Goal: Information Seeking & Learning: Learn about a topic

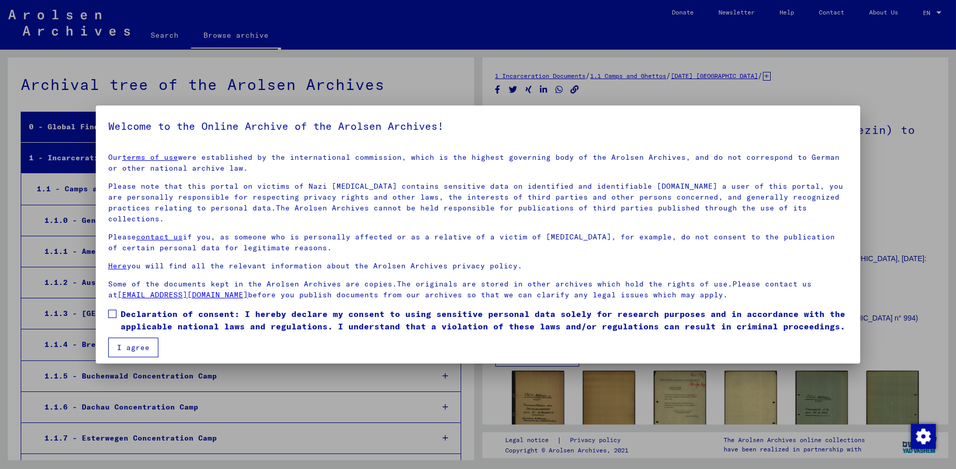
scroll to position [1698, 0]
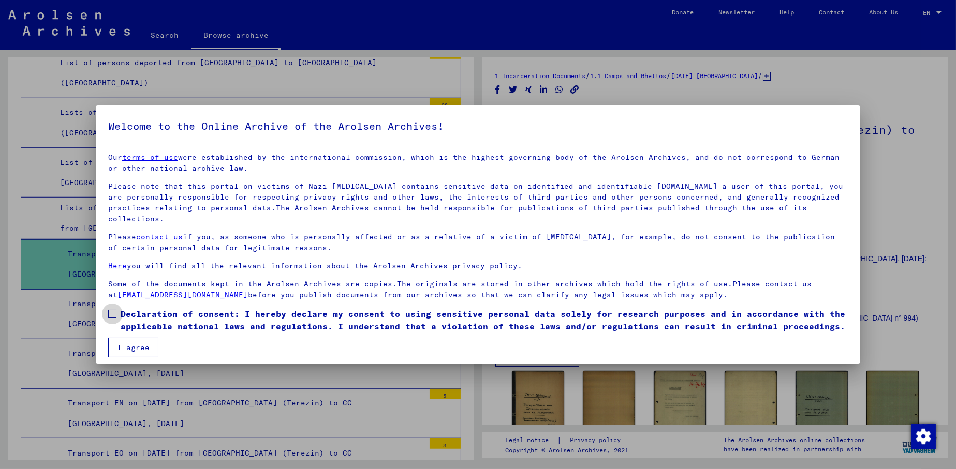
click at [111, 310] on span at bounding box center [112, 314] width 8 height 8
click at [122, 338] on button "I agree" at bounding box center [133, 348] width 50 height 20
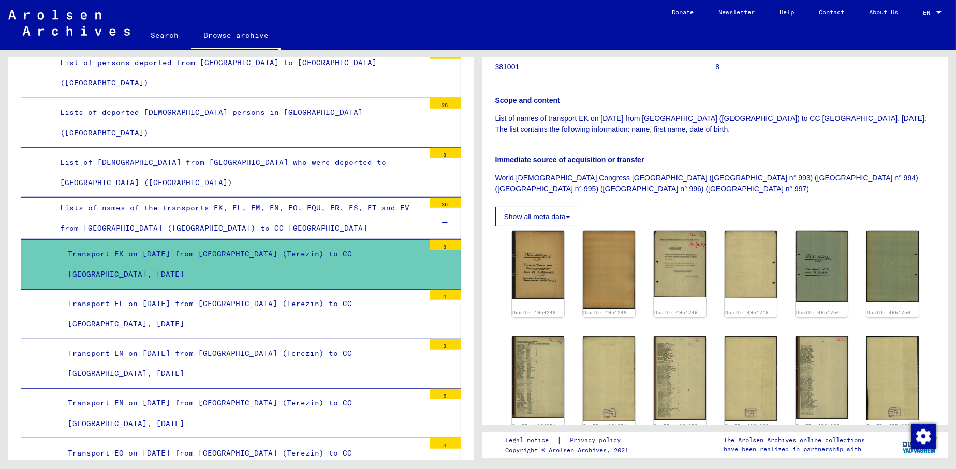
scroll to position [207, 0]
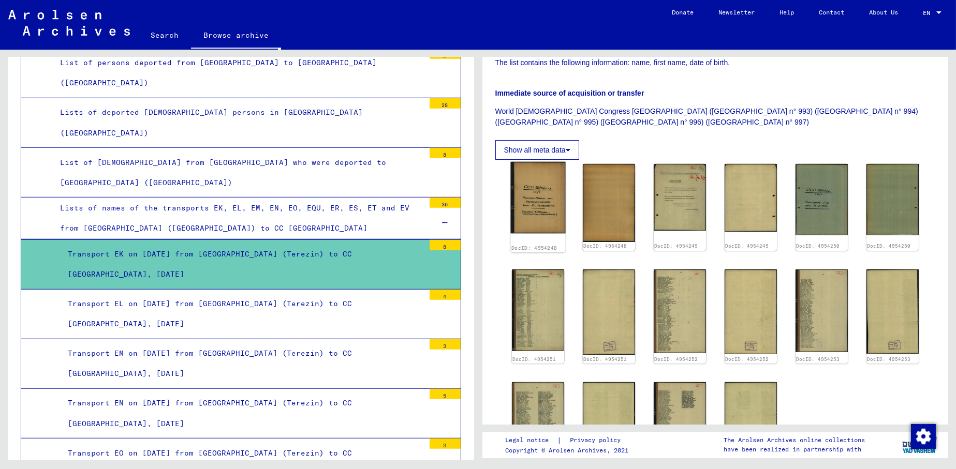
click at [540, 197] on img at bounding box center [537, 198] width 55 height 72
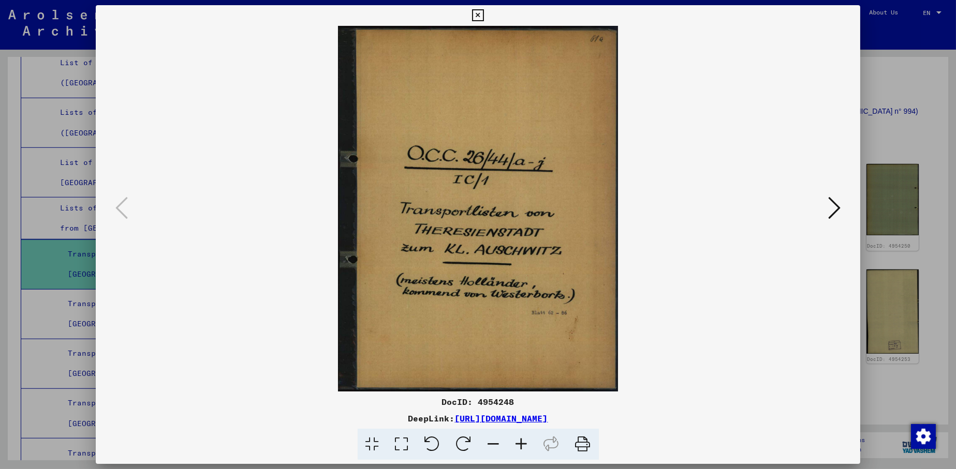
click at [838, 203] on icon at bounding box center [834, 208] width 12 height 25
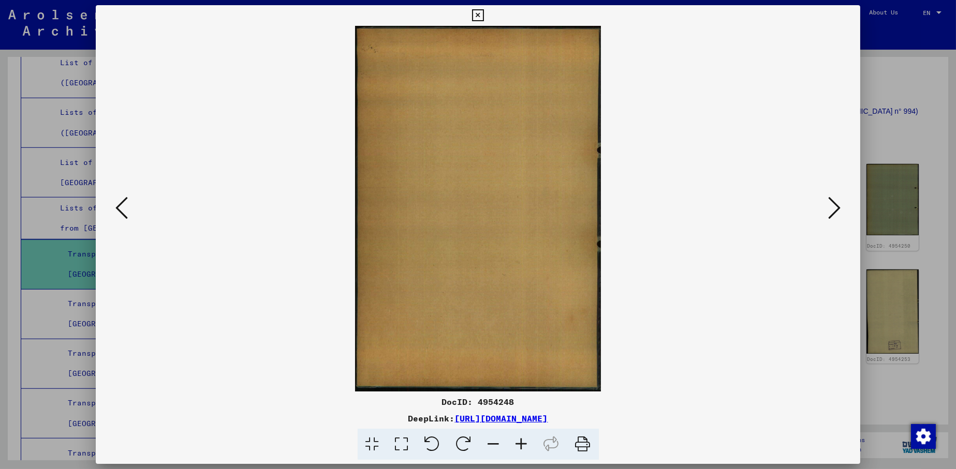
click at [838, 203] on icon at bounding box center [834, 208] width 12 height 25
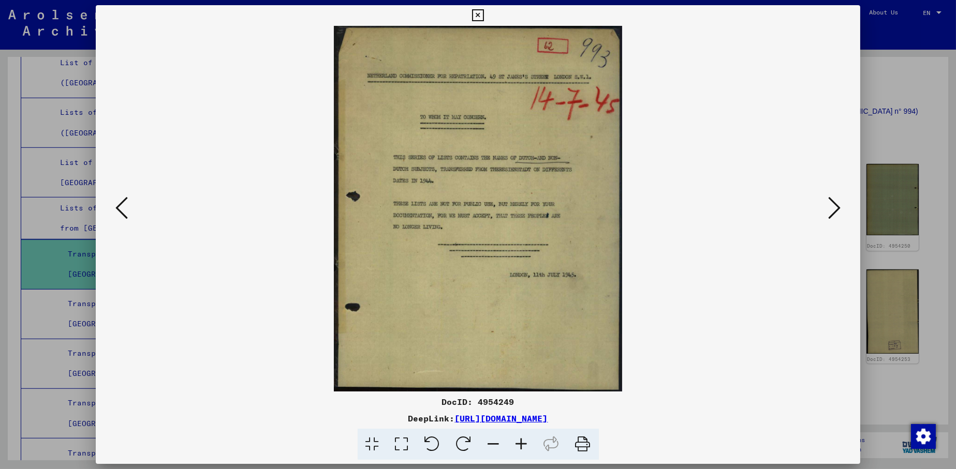
click at [838, 204] on icon at bounding box center [834, 208] width 12 height 25
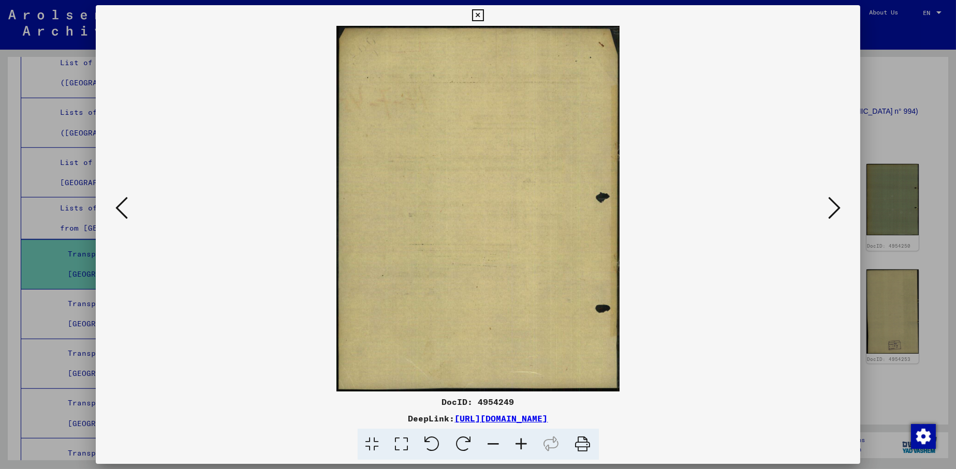
click at [838, 204] on icon at bounding box center [834, 208] width 12 height 25
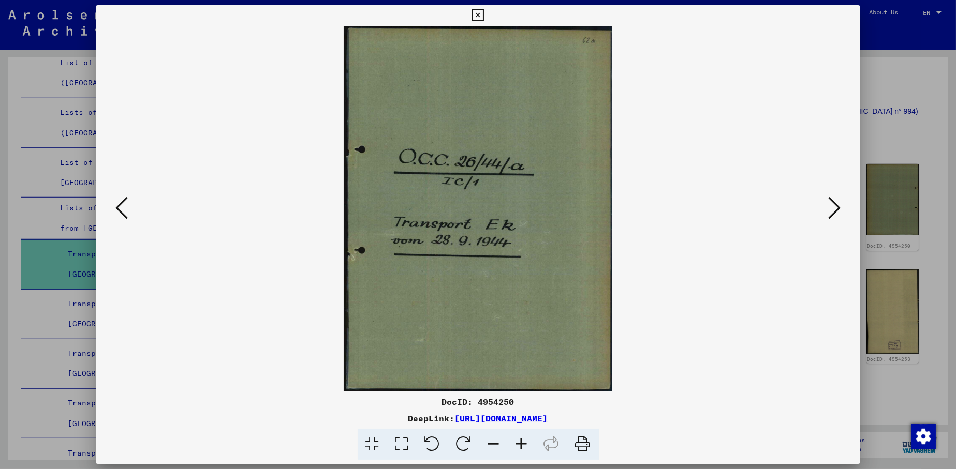
click at [838, 204] on icon at bounding box center [834, 208] width 12 height 25
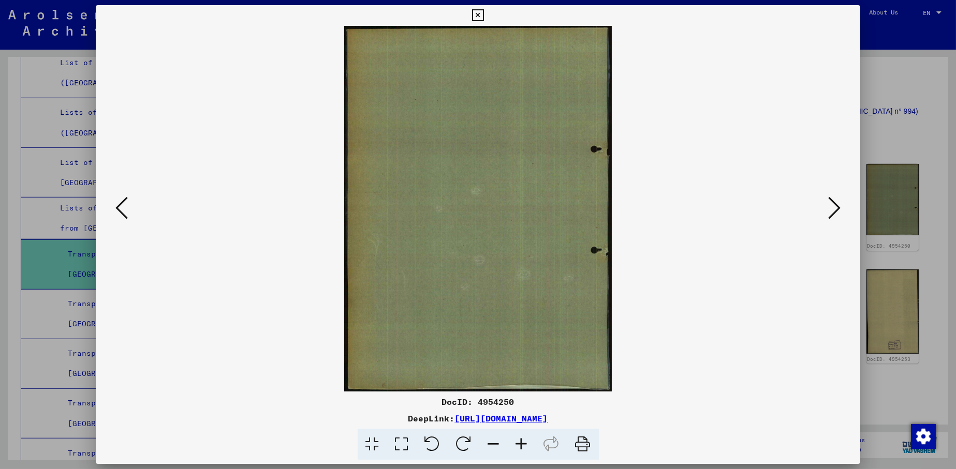
click at [838, 204] on icon at bounding box center [834, 208] width 12 height 25
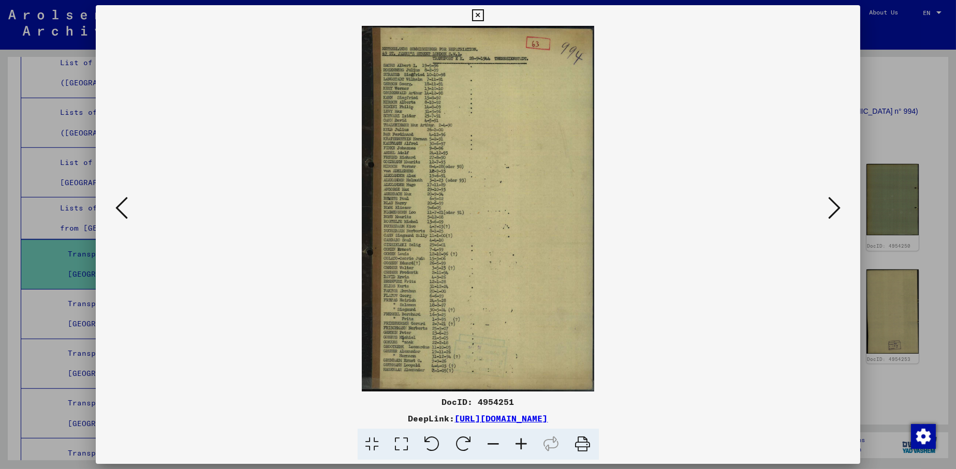
click at [531, 219] on img at bounding box center [478, 209] width 694 height 366
click at [833, 210] on icon at bounding box center [834, 208] width 12 height 25
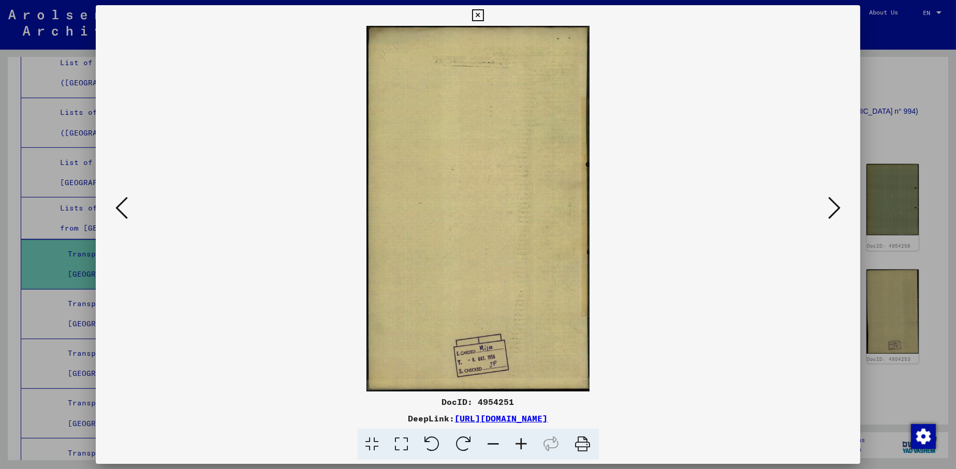
click at [833, 210] on icon at bounding box center [834, 208] width 12 height 25
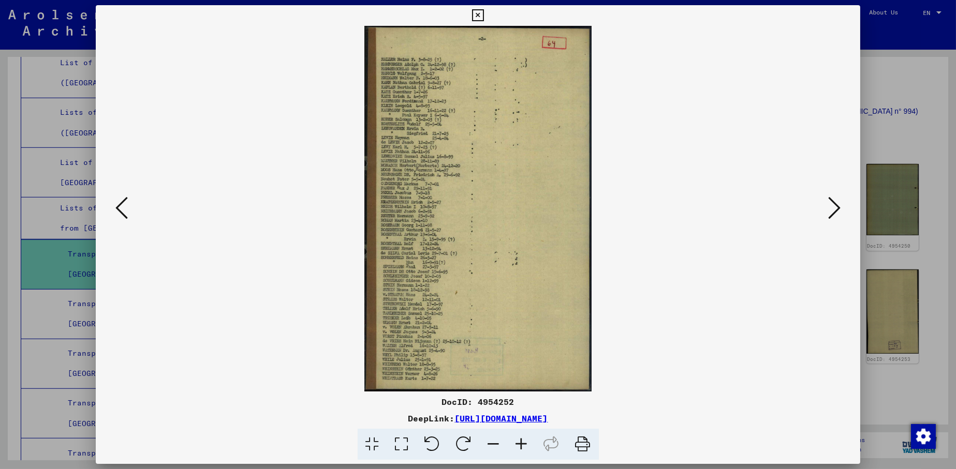
click at [833, 210] on icon at bounding box center [834, 208] width 12 height 25
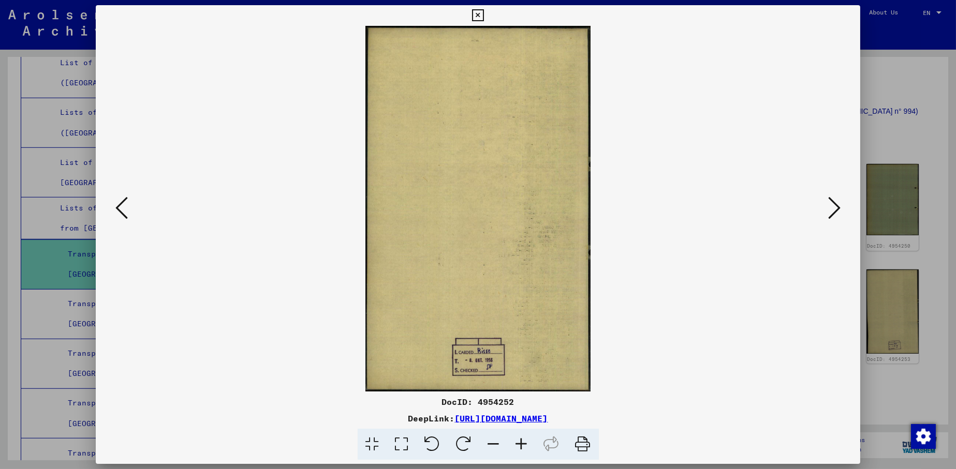
click at [833, 210] on icon at bounding box center [834, 208] width 12 height 25
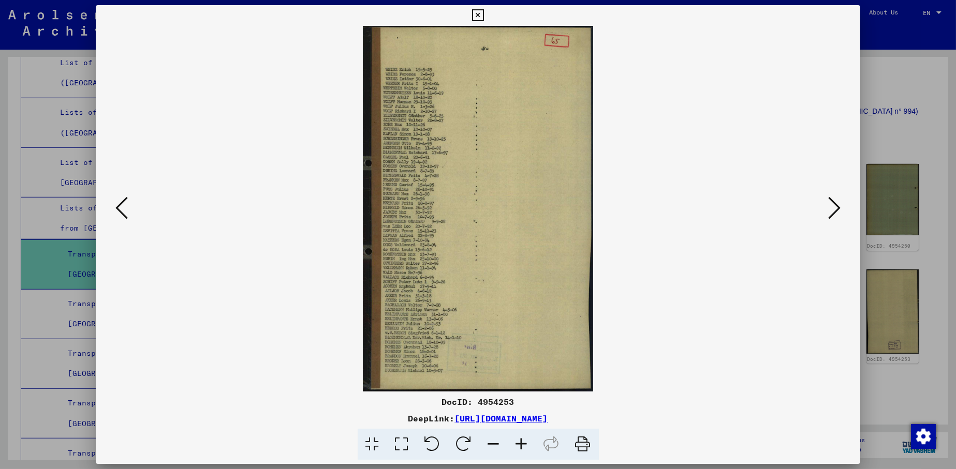
click at [833, 210] on icon at bounding box center [834, 208] width 12 height 25
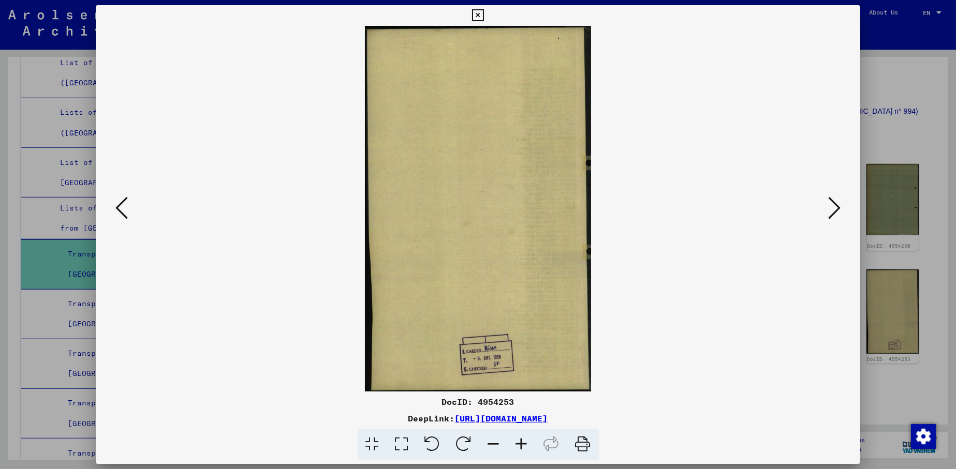
click at [833, 210] on icon at bounding box center [834, 208] width 12 height 25
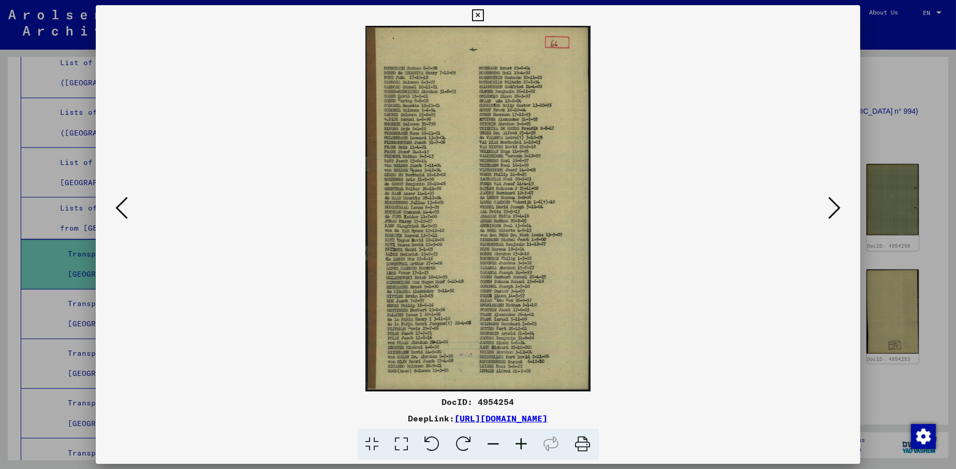
click at [833, 210] on icon at bounding box center [834, 208] width 12 height 25
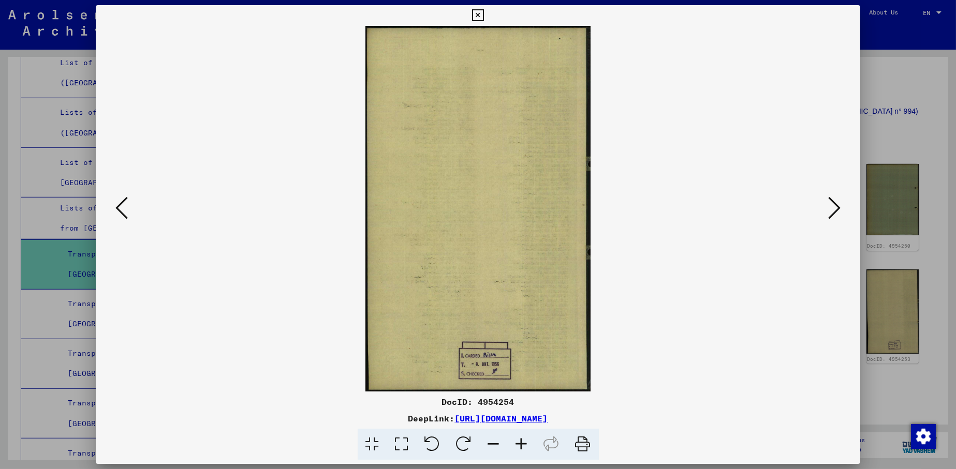
click at [833, 210] on icon at bounding box center [834, 208] width 12 height 25
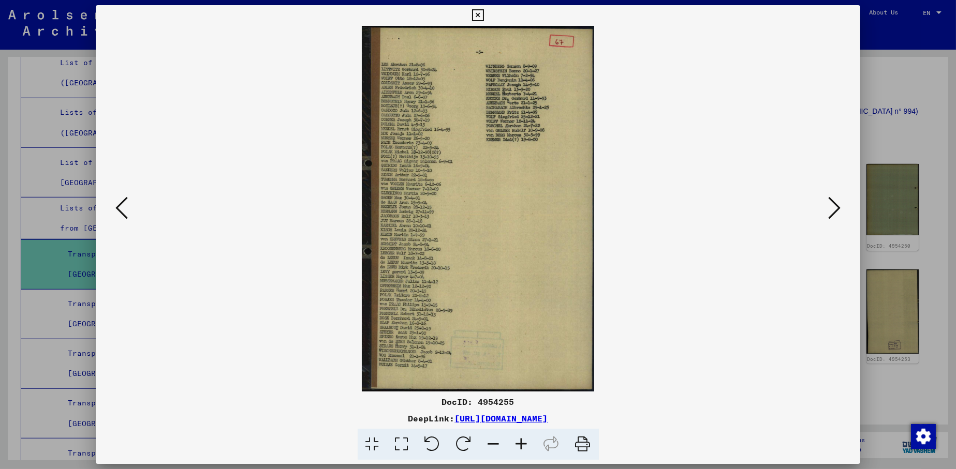
click at [833, 210] on icon at bounding box center [834, 208] width 12 height 25
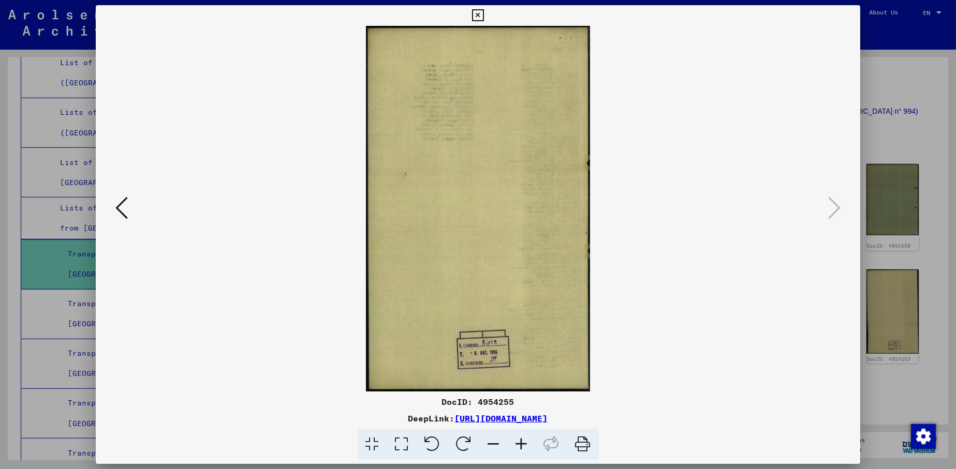
click at [115, 206] on icon at bounding box center [121, 208] width 12 height 25
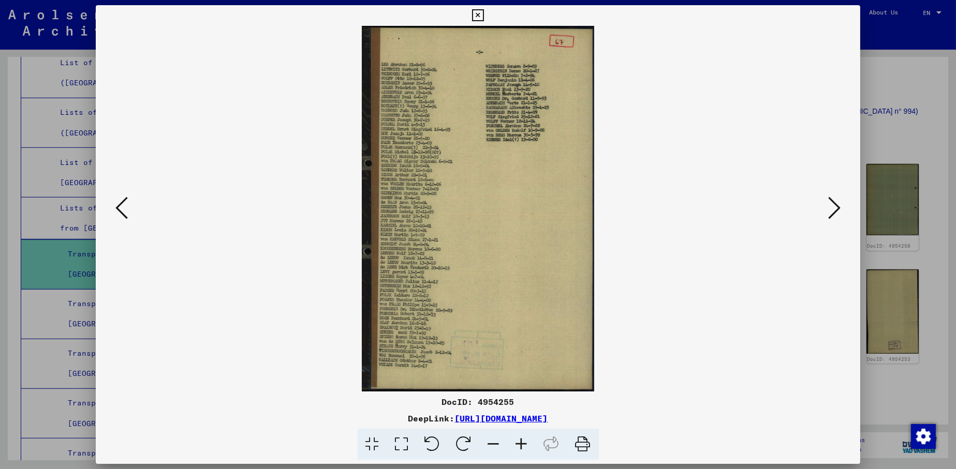
click at [118, 205] on icon at bounding box center [121, 208] width 12 height 25
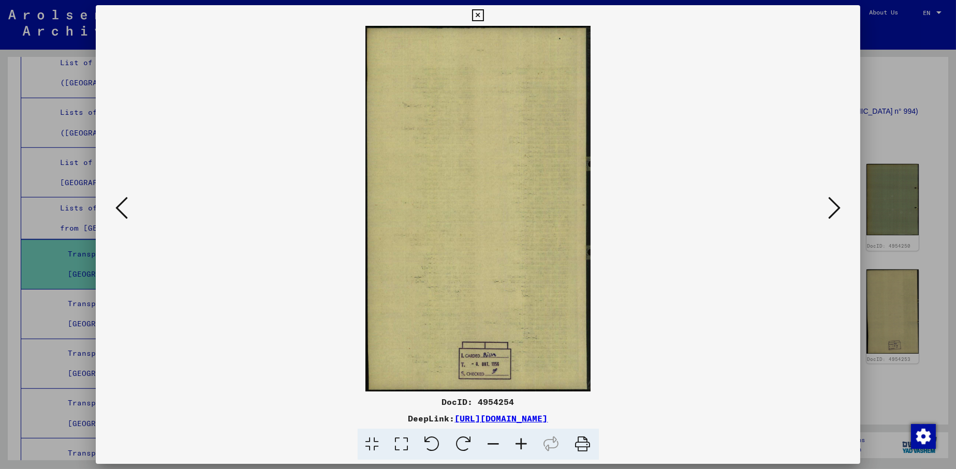
click at [118, 205] on icon at bounding box center [121, 208] width 12 height 25
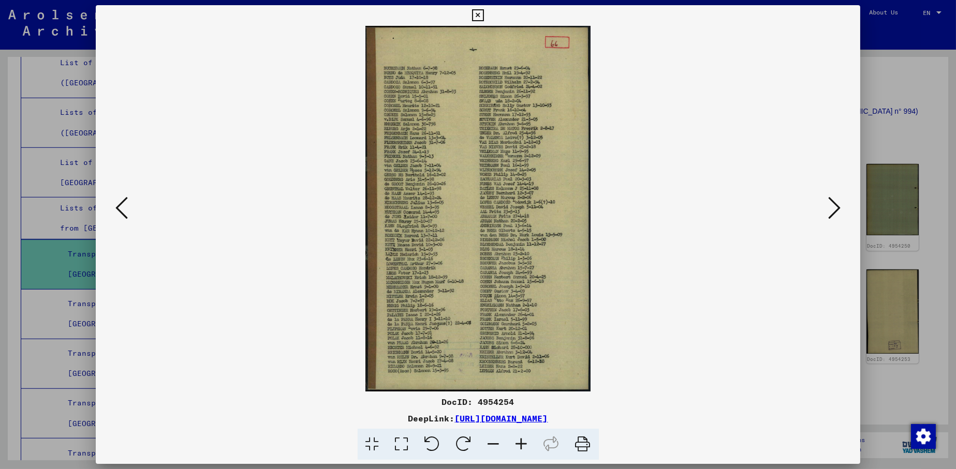
click at [118, 205] on icon at bounding box center [121, 208] width 12 height 25
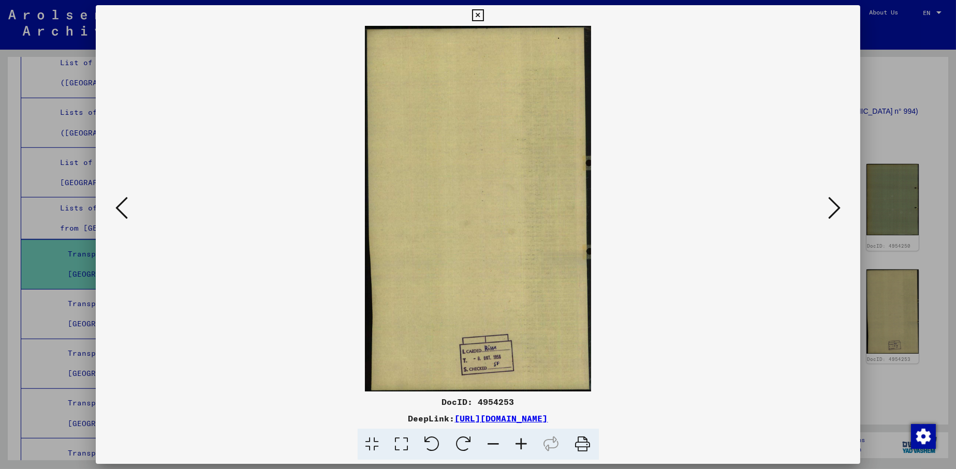
click at [118, 205] on icon at bounding box center [121, 208] width 12 height 25
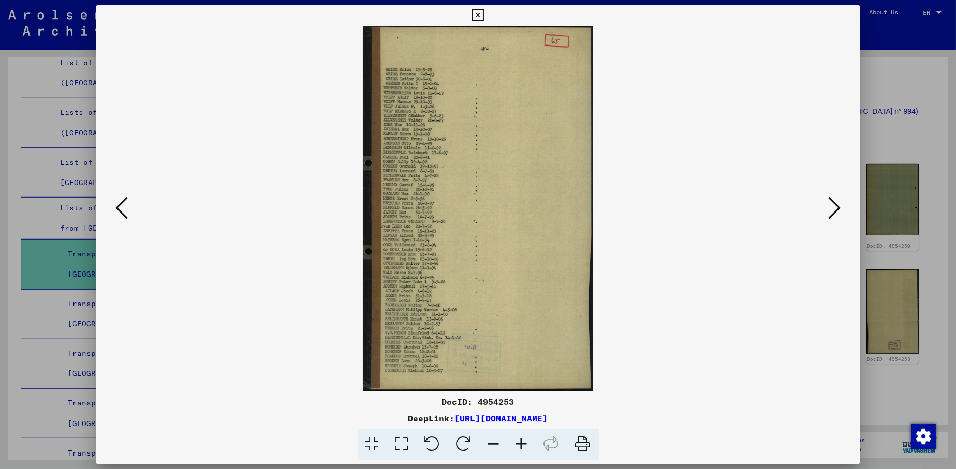
click at [118, 205] on icon at bounding box center [121, 208] width 12 height 25
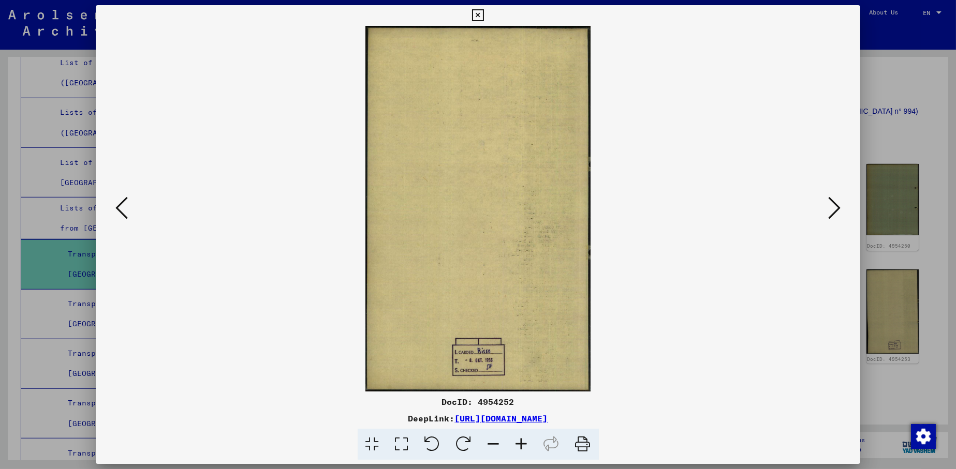
click at [118, 205] on icon at bounding box center [121, 208] width 12 height 25
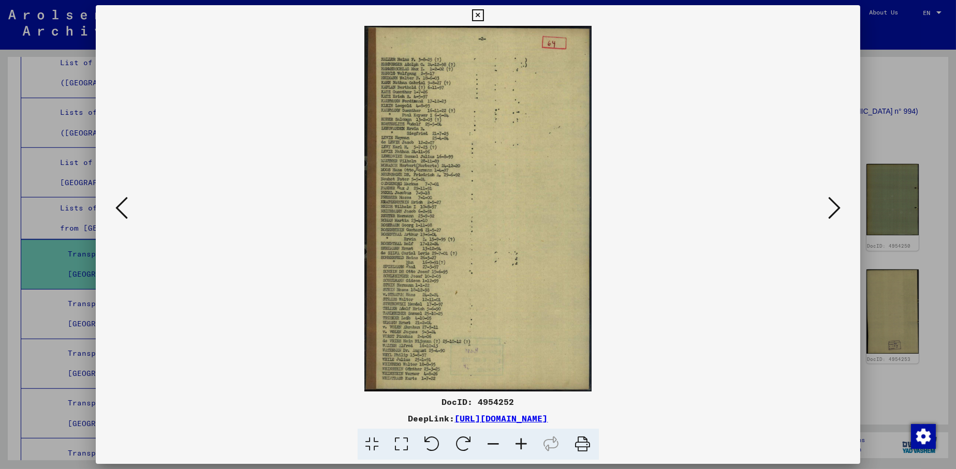
click at [118, 205] on icon at bounding box center [121, 208] width 12 height 25
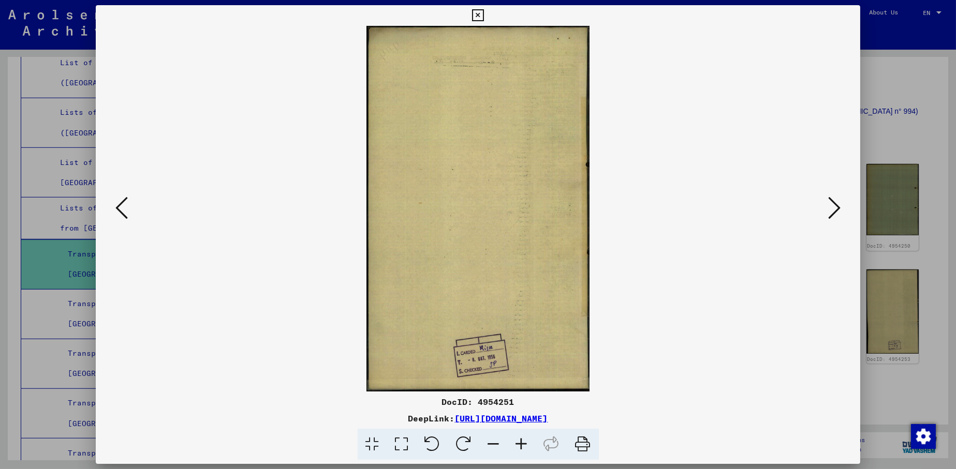
click at [118, 205] on icon at bounding box center [121, 208] width 12 height 25
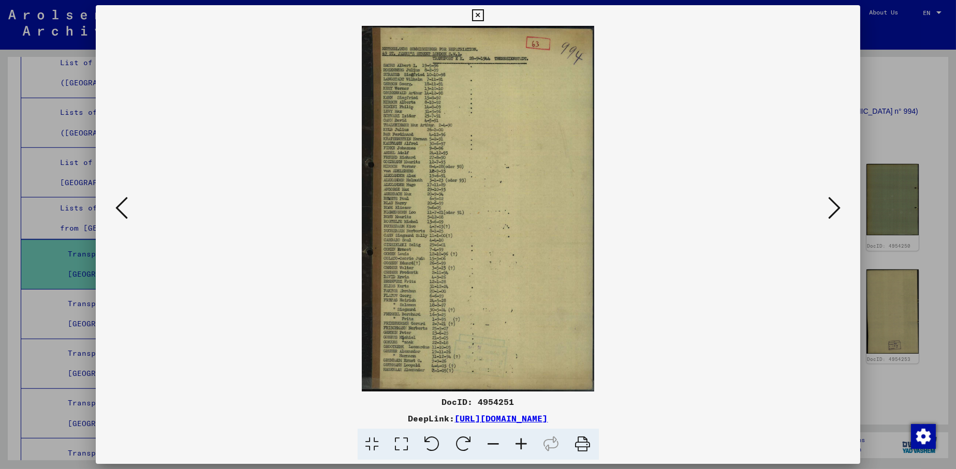
click at [118, 205] on icon at bounding box center [121, 208] width 12 height 25
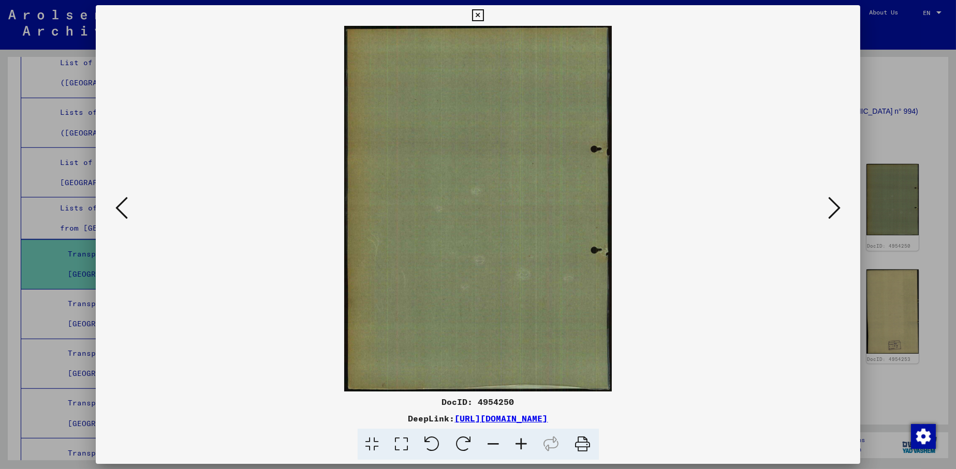
click at [118, 205] on icon at bounding box center [121, 208] width 12 height 25
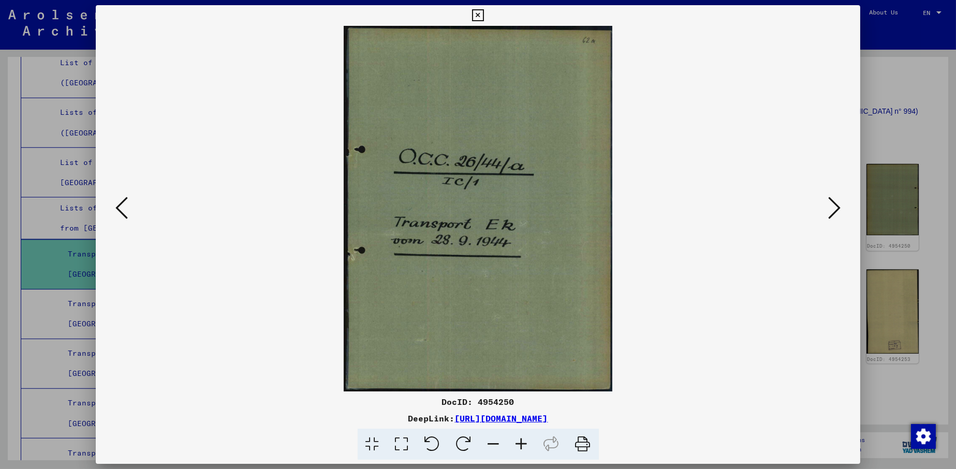
click at [118, 205] on icon at bounding box center [121, 208] width 12 height 25
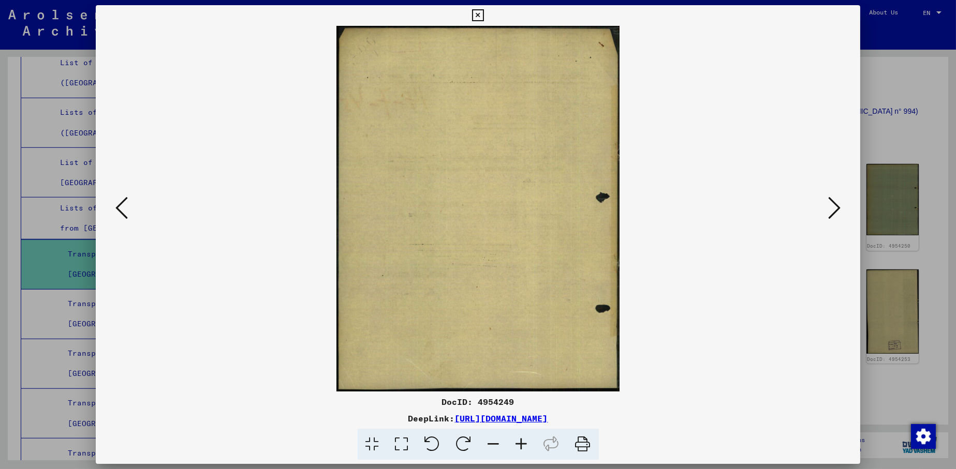
click at [118, 205] on icon at bounding box center [121, 208] width 12 height 25
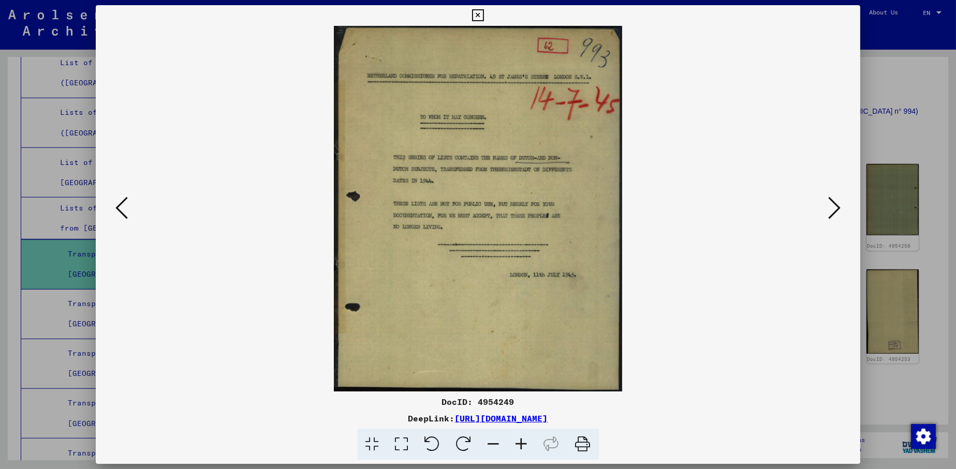
click at [118, 205] on icon at bounding box center [121, 208] width 12 height 25
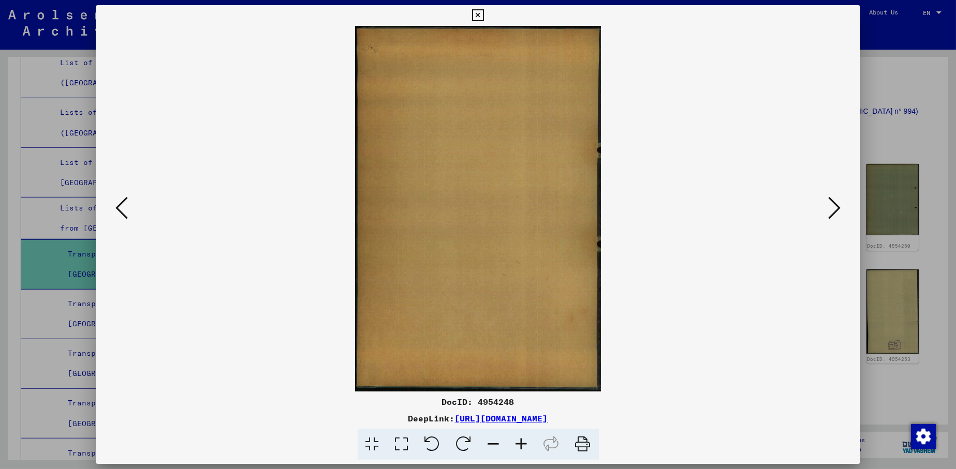
click at [118, 205] on icon at bounding box center [121, 208] width 12 height 25
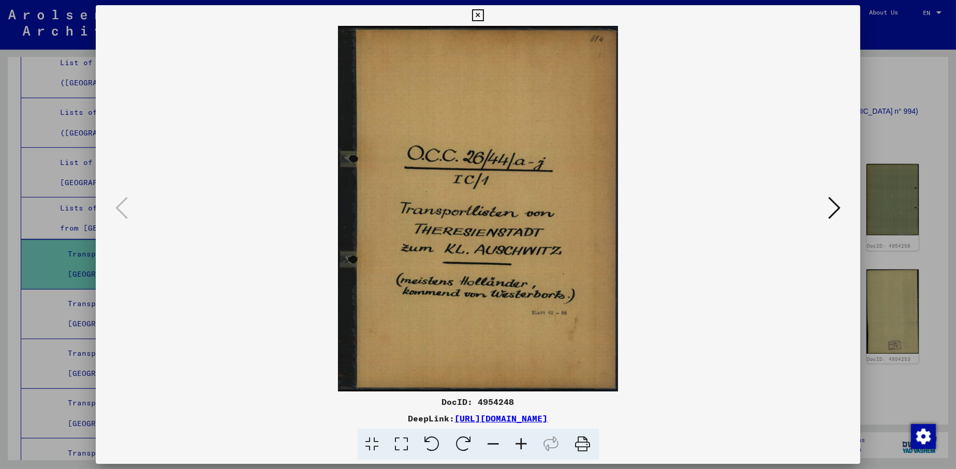
click at [837, 202] on icon at bounding box center [834, 208] width 12 height 25
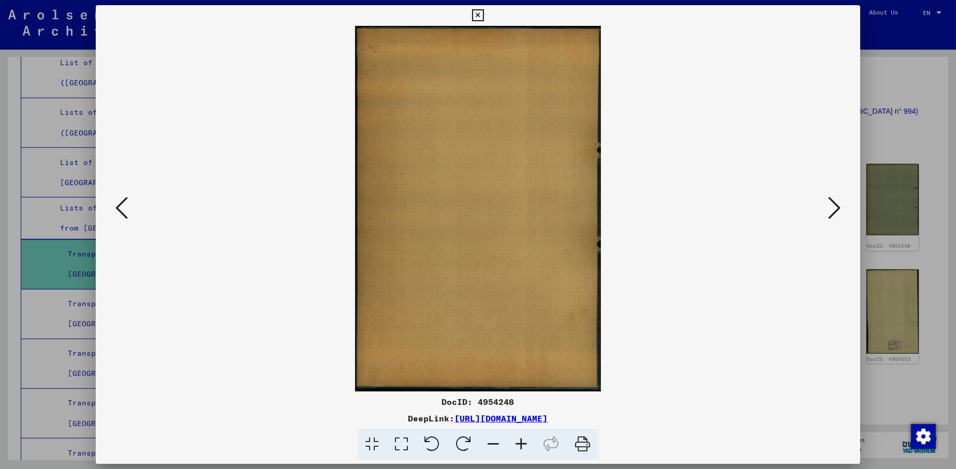
click at [837, 202] on icon at bounding box center [834, 208] width 12 height 25
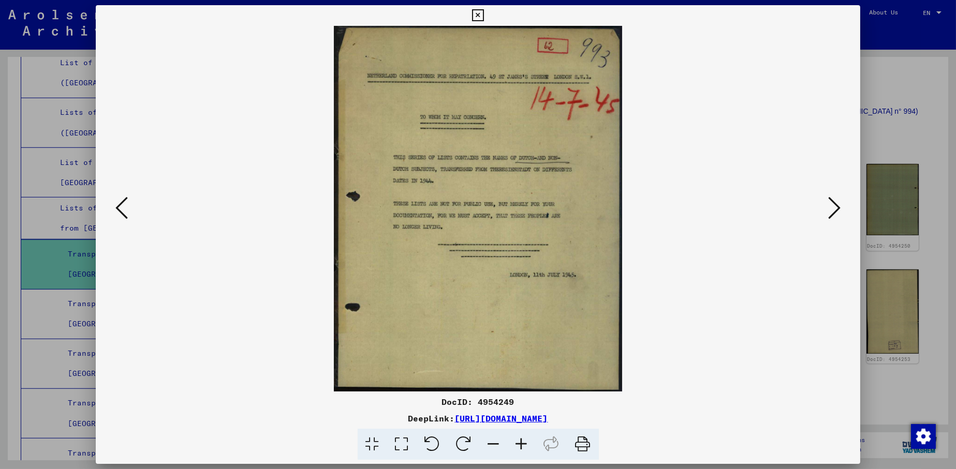
click at [837, 202] on icon at bounding box center [834, 208] width 12 height 25
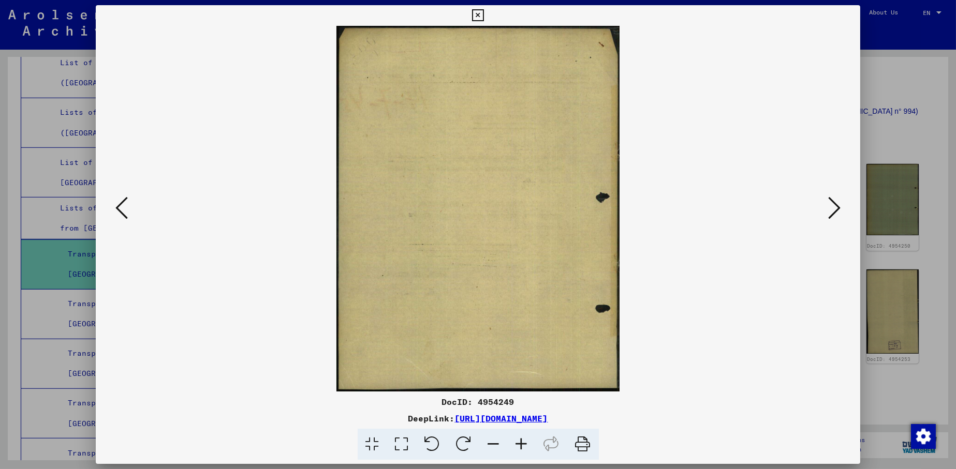
click at [837, 202] on icon at bounding box center [834, 208] width 12 height 25
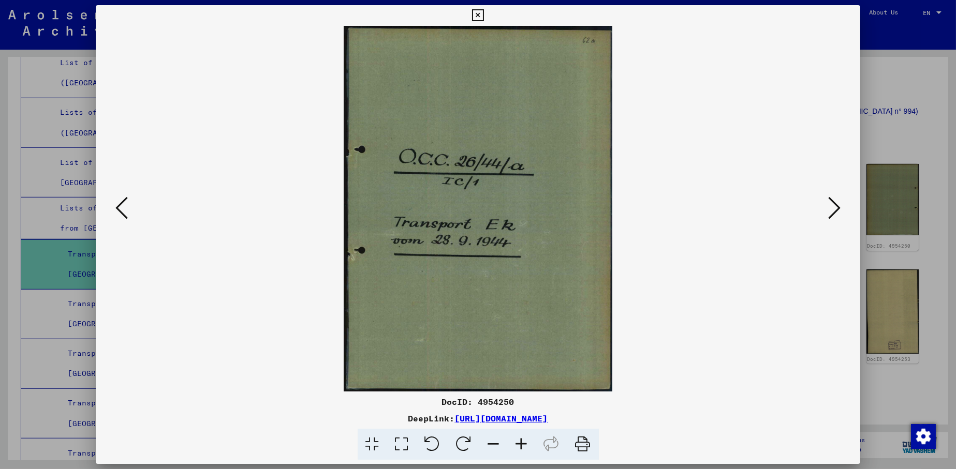
click at [837, 202] on icon at bounding box center [834, 208] width 12 height 25
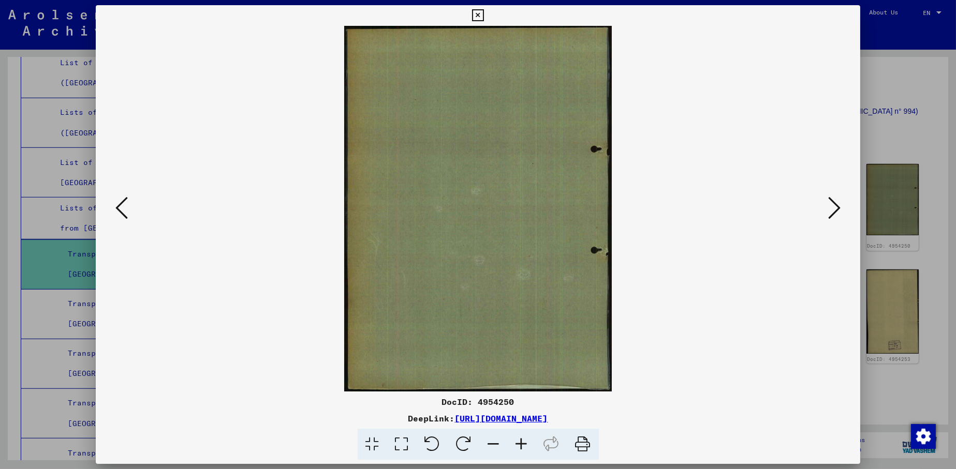
click at [837, 202] on icon at bounding box center [834, 208] width 12 height 25
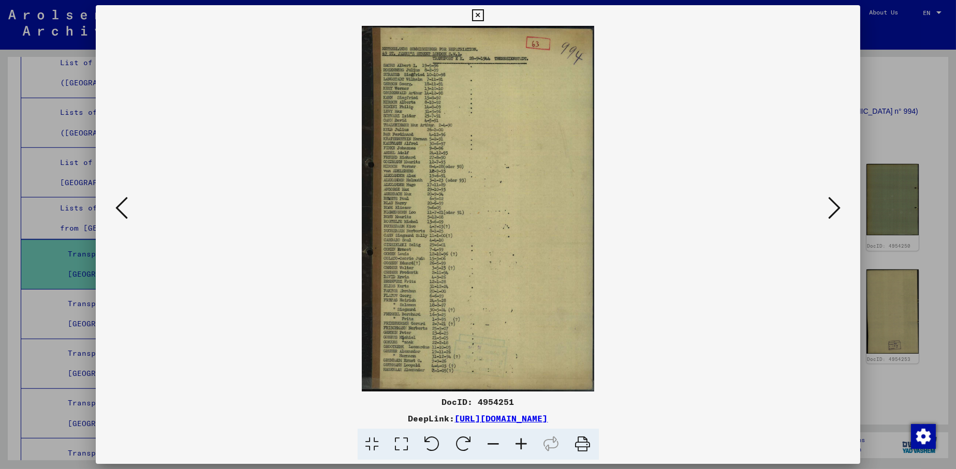
click at [837, 202] on icon at bounding box center [834, 208] width 12 height 25
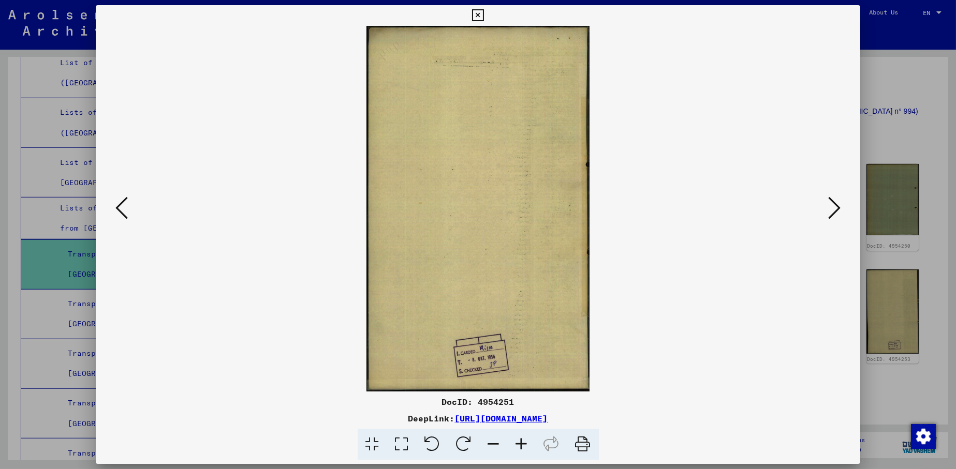
click at [837, 202] on icon at bounding box center [834, 208] width 12 height 25
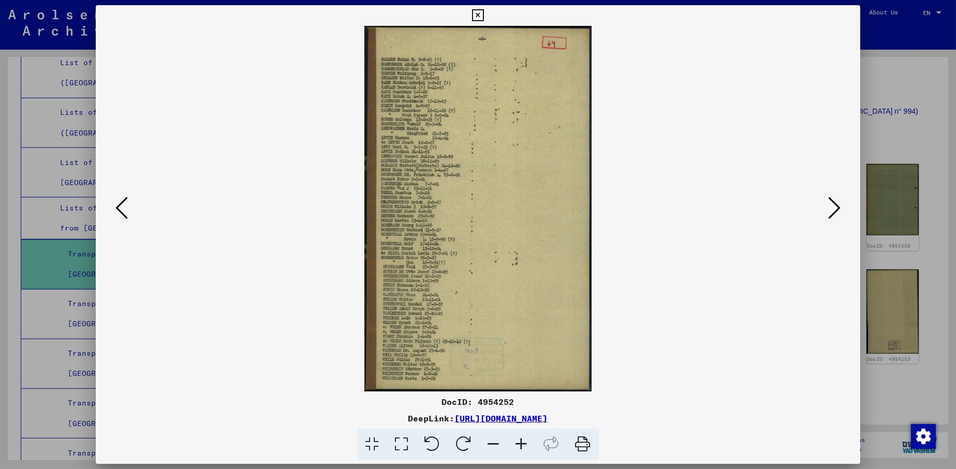
click at [837, 202] on icon at bounding box center [834, 208] width 12 height 25
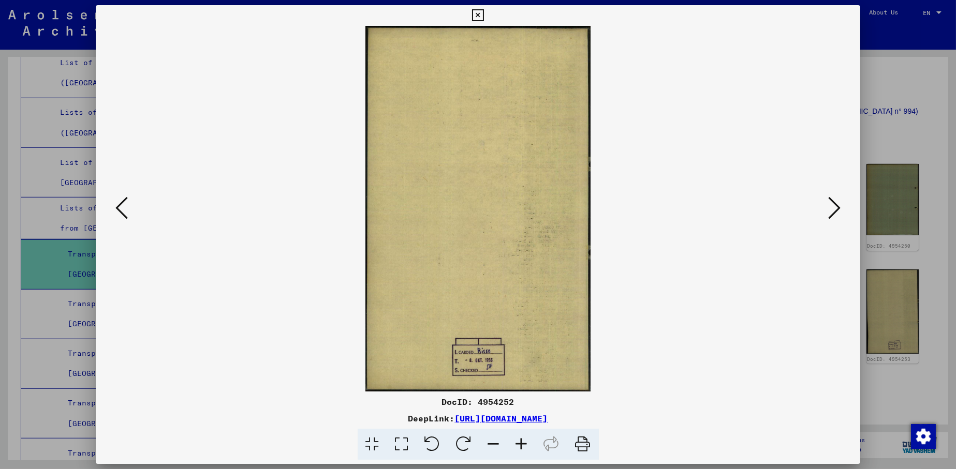
click at [837, 202] on icon at bounding box center [834, 208] width 12 height 25
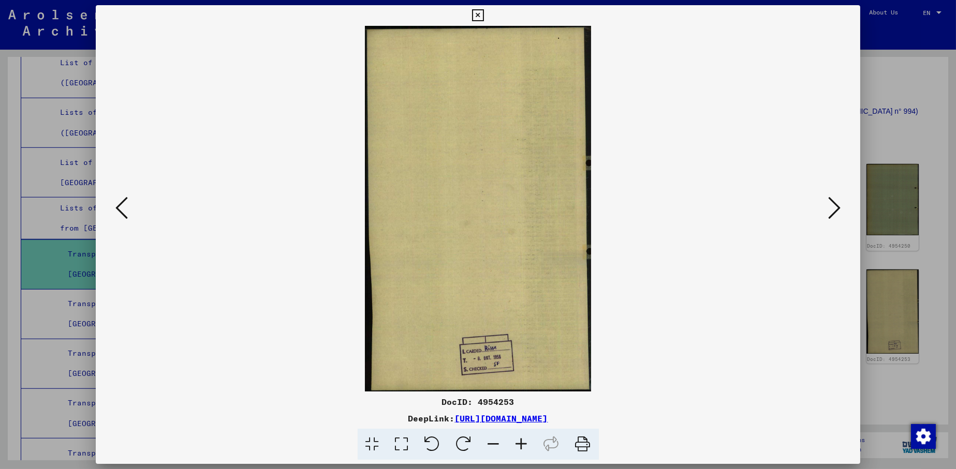
click at [837, 202] on icon at bounding box center [834, 208] width 12 height 25
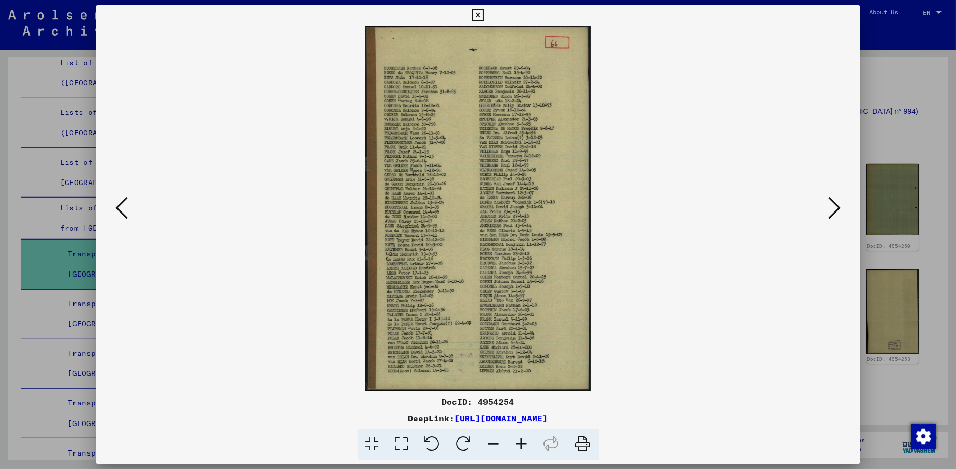
click at [837, 202] on icon at bounding box center [834, 208] width 12 height 25
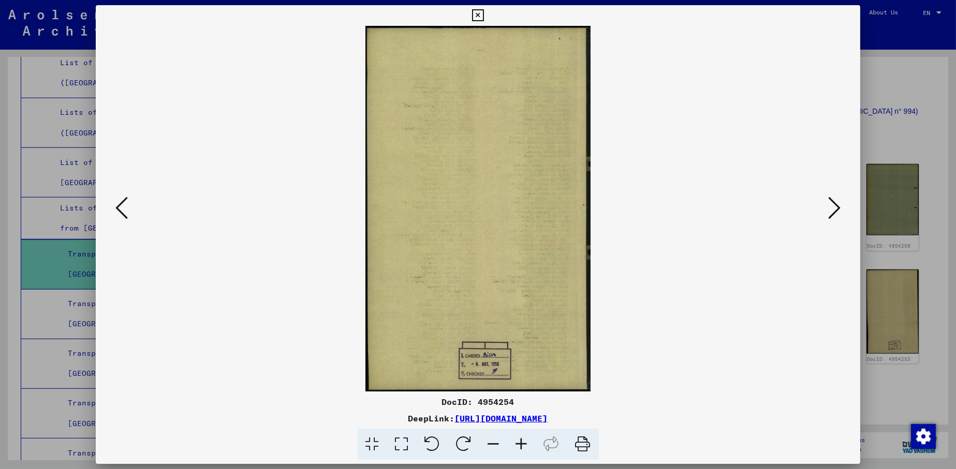
click at [837, 202] on icon at bounding box center [834, 208] width 12 height 25
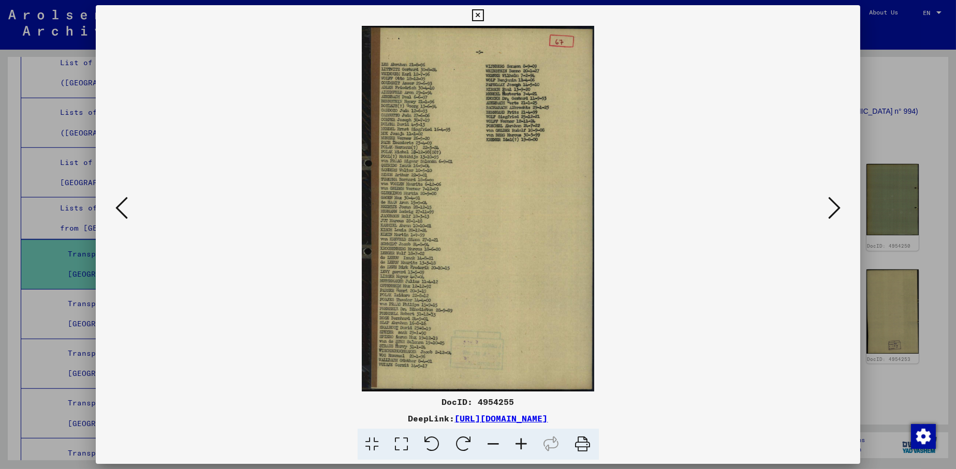
click at [837, 202] on icon at bounding box center [834, 208] width 12 height 25
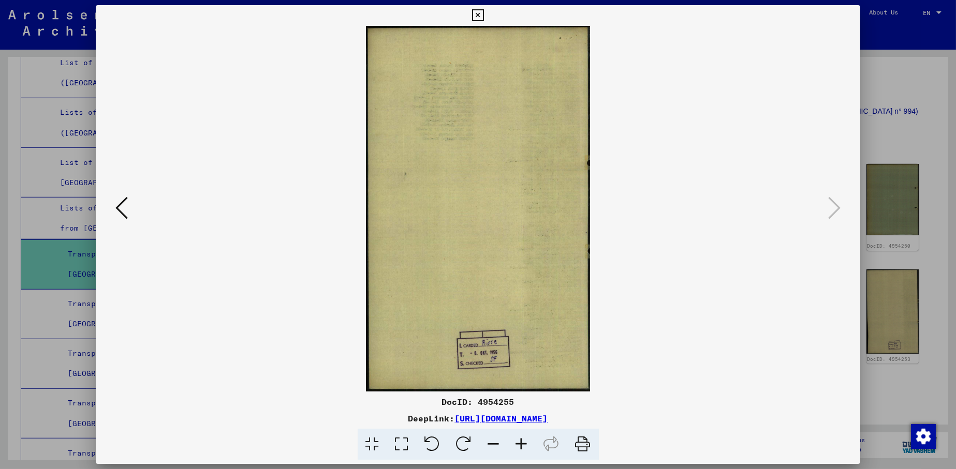
click at [129, 214] on button at bounding box center [121, 208] width 19 height 29
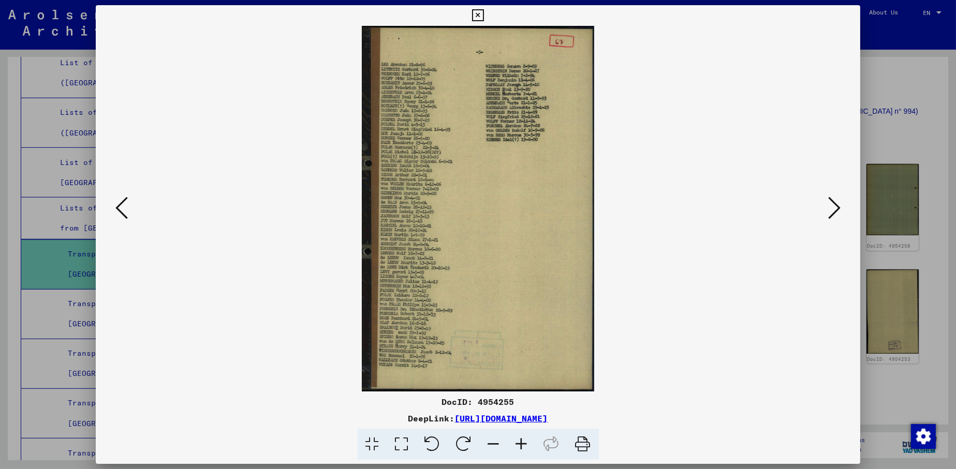
click at [837, 211] on icon at bounding box center [834, 208] width 12 height 25
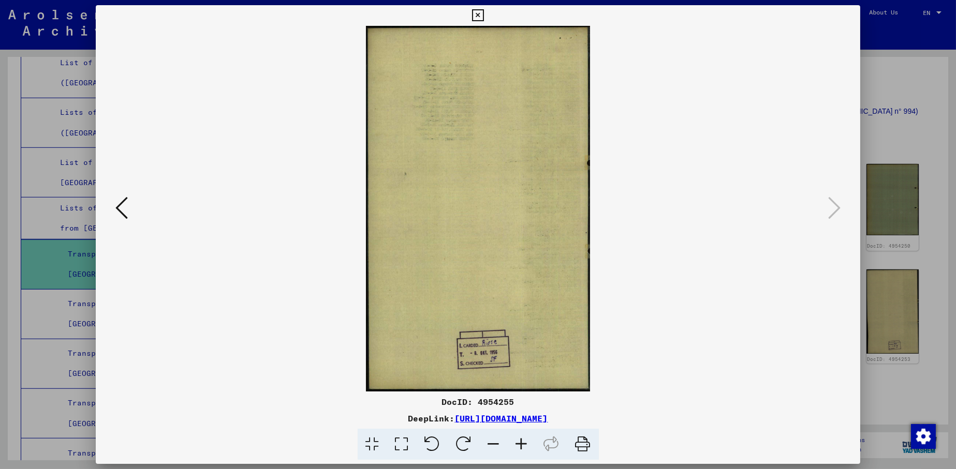
click at [895, 93] on div at bounding box center [478, 234] width 956 height 469
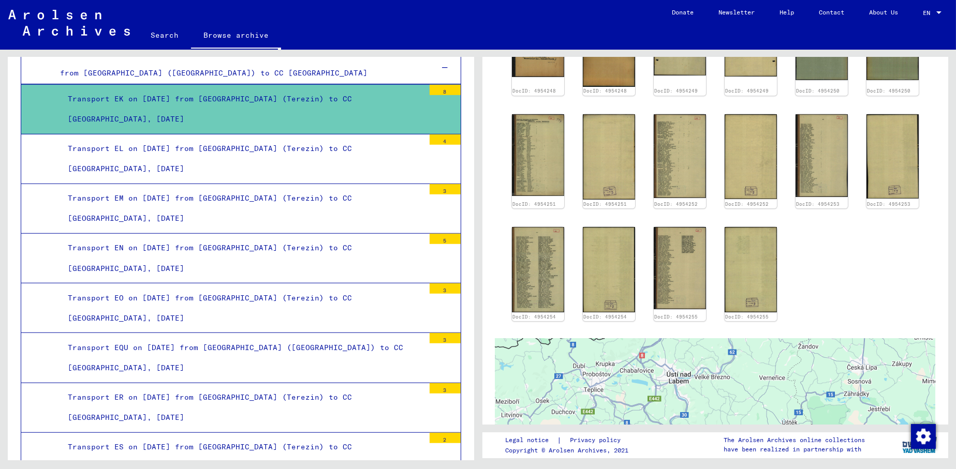
scroll to position [1905, 0]
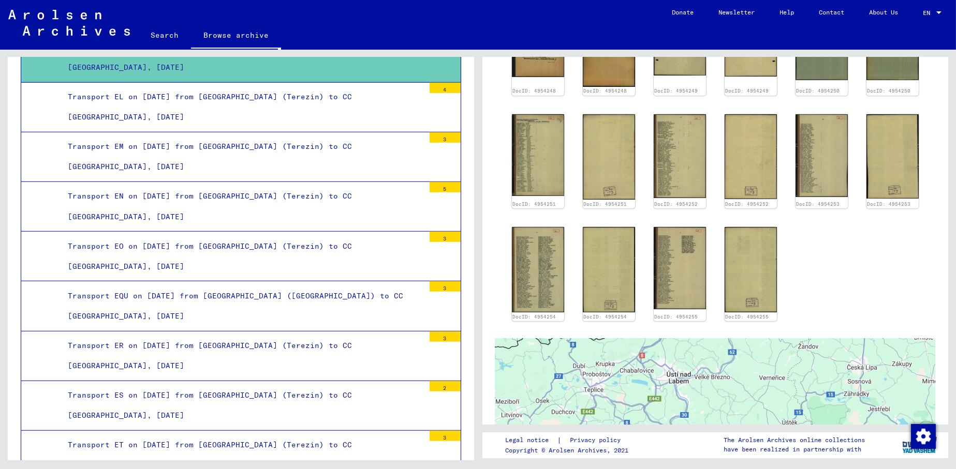
click at [180, 246] on div "Transport EO on [DATE] from [GEOGRAPHIC_DATA] (Terezin) to CC [GEOGRAPHIC_DATA]…" at bounding box center [242, 256] width 364 height 40
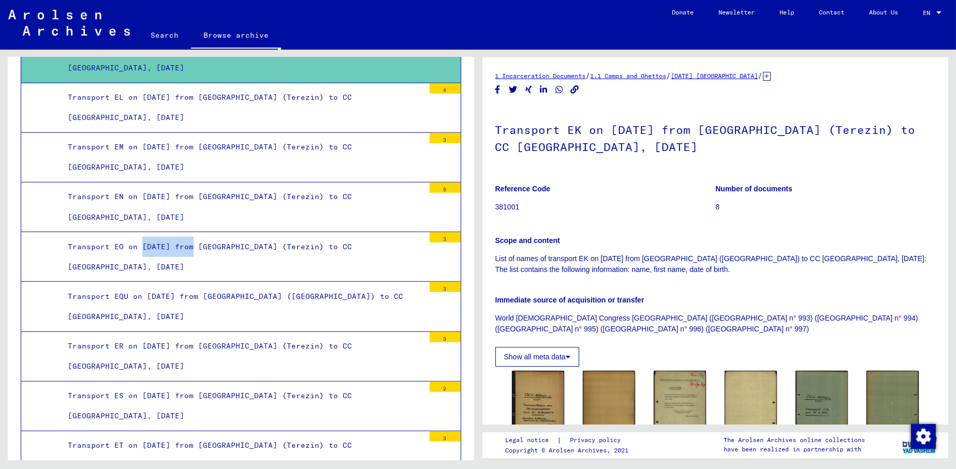
click at [180, 246] on div "Transport EO on [DATE] from [GEOGRAPHIC_DATA] (Terezin) to CC [GEOGRAPHIC_DATA]…" at bounding box center [242, 257] width 364 height 40
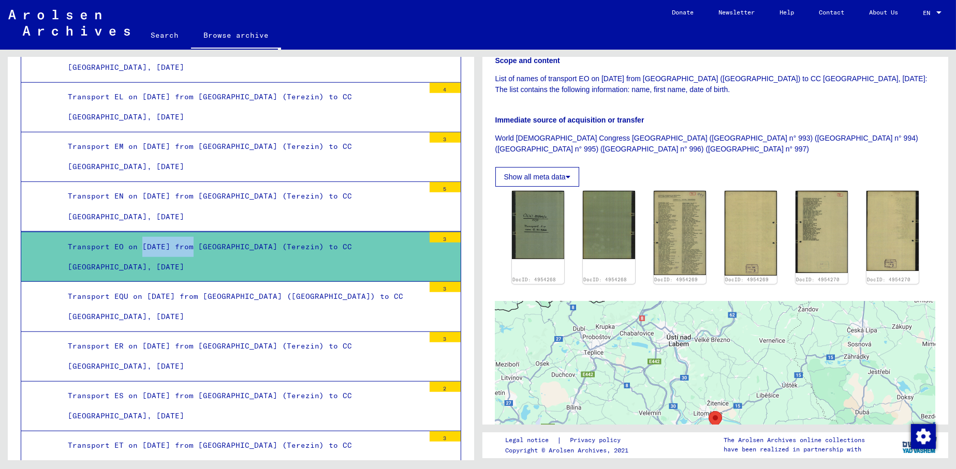
scroll to position [207, 0]
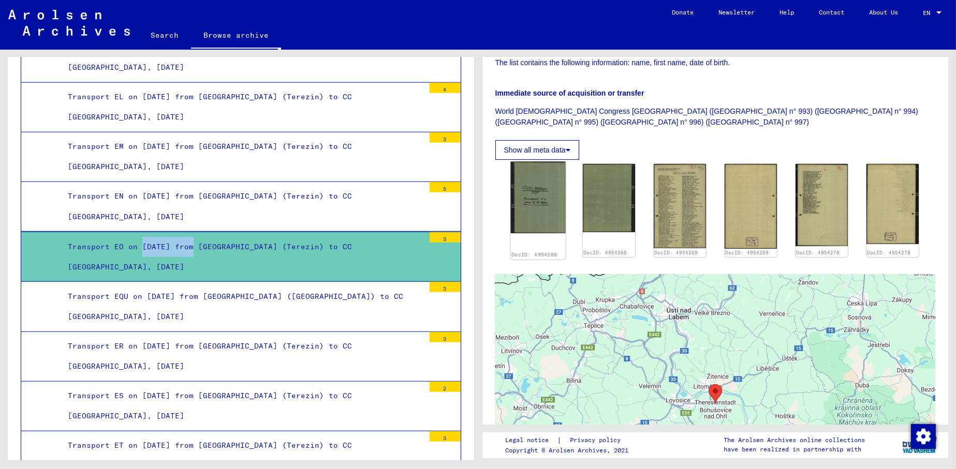
click at [546, 192] on img at bounding box center [537, 197] width 55 height 71
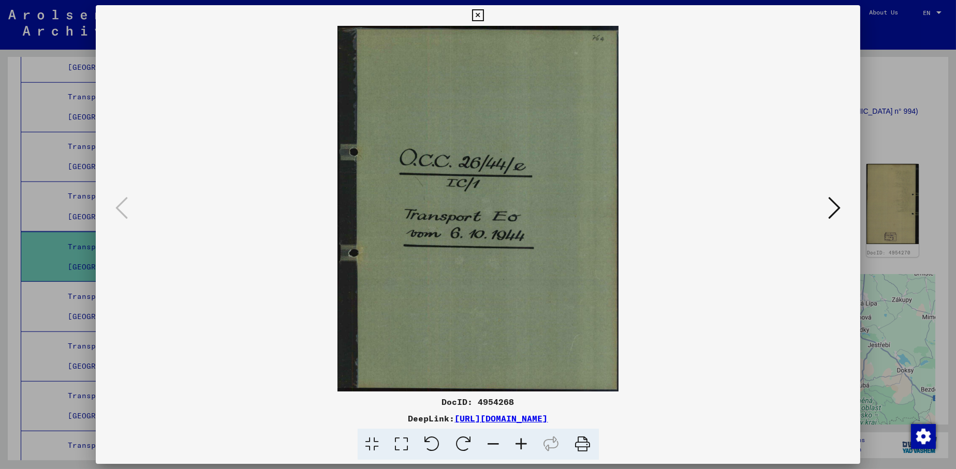
click at [843, 205] on div at bounding box center [478, 209] width 765 height 366
click at [834, 209] on icon at bounding box center [834, 208] width 12 height 25
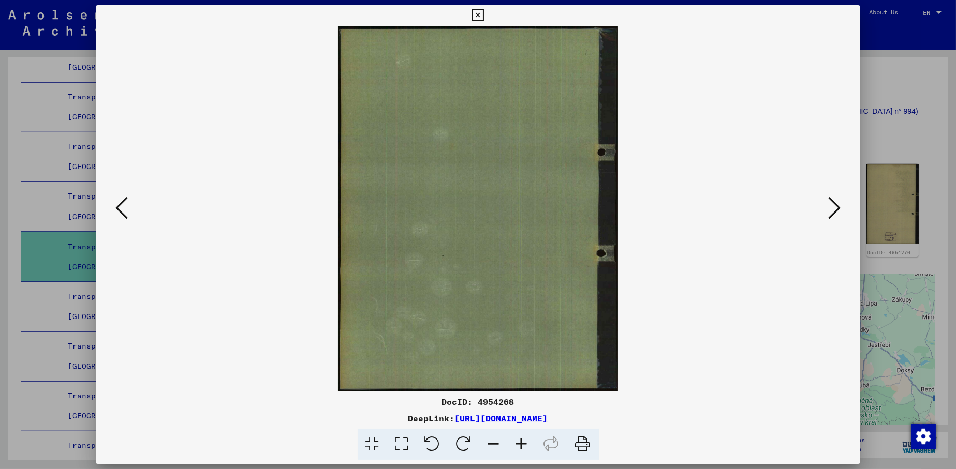
click at [834, 209] on icon at bounding box center [834, 208] width 12 height 25
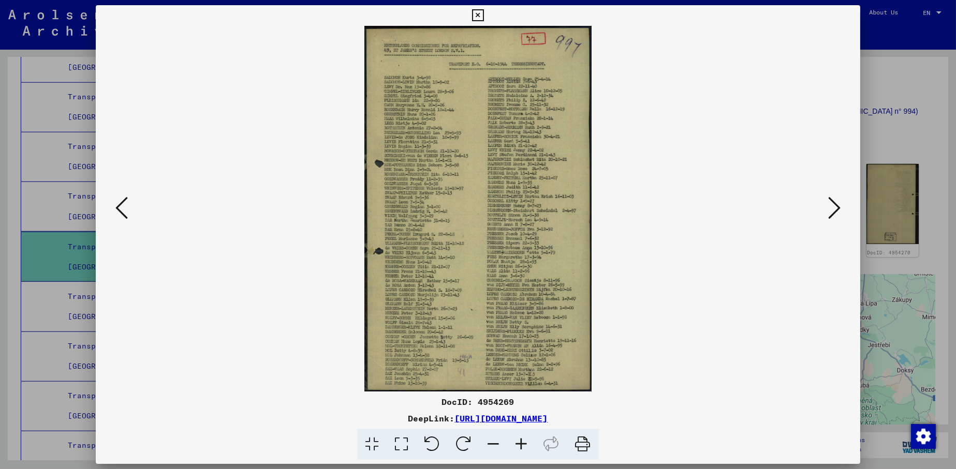
click at [831, 213] on icon at bounding box center [834, 208] width 12 height 25
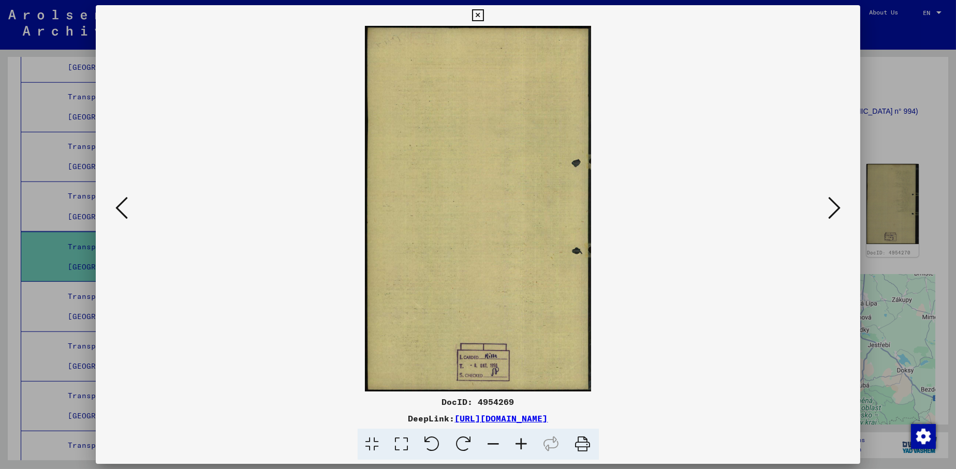
click at [831, 213] on icon at bounding box center [834, 208] width 12 height 25
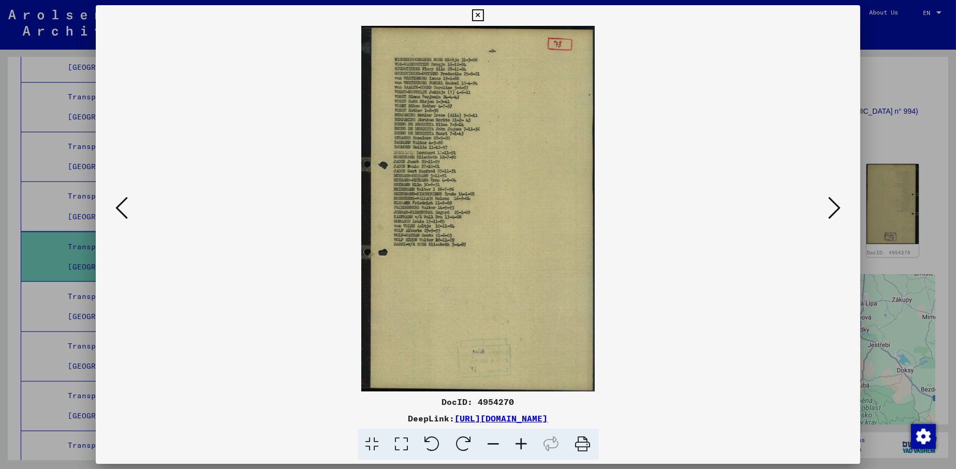
click at [831, 213] on icon at bounding box center [834, 208] width 12 height 25
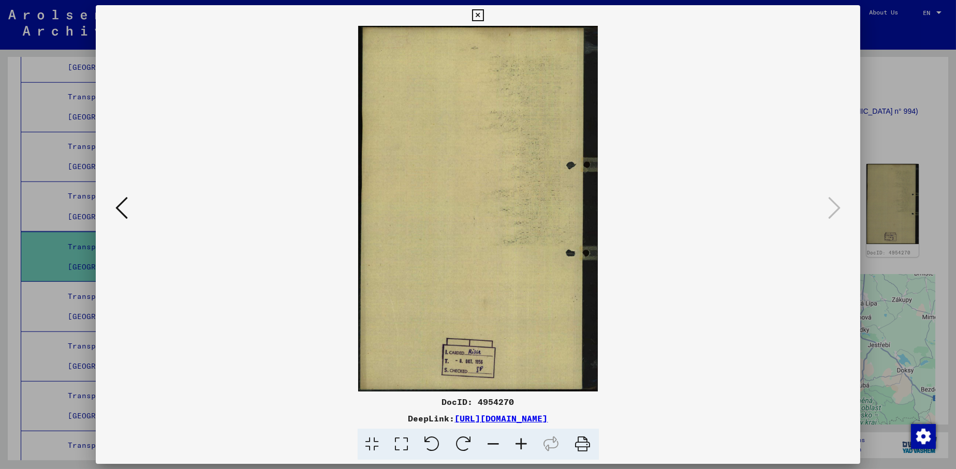
click at [902, 80] on div at bounding box center [478, 234] width 956 height 469
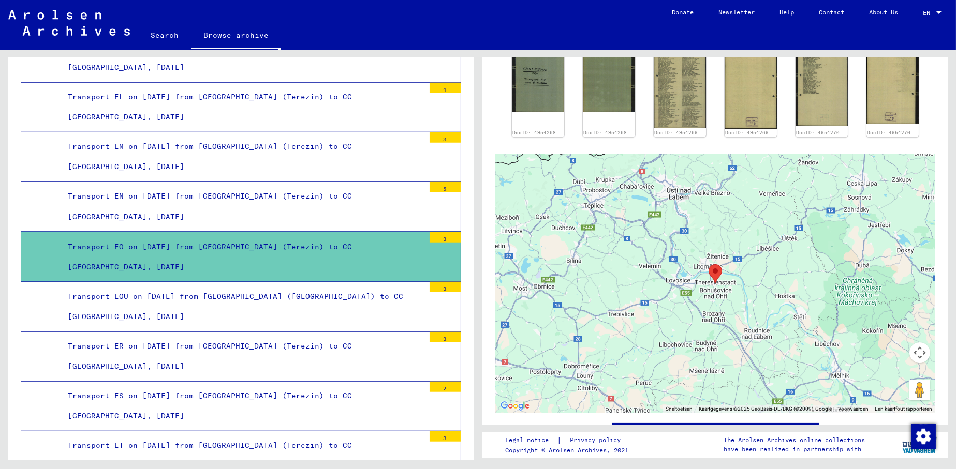
scroll to position [414, 0]
